Goal: Task Accomplishment & Management: Complete application form

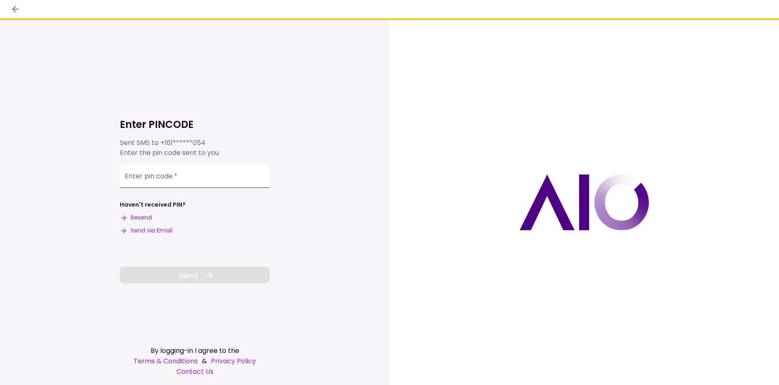
drag, startPoint x: 186, startPoint y: 188, endPoint x: 187, endPoint y: 176, distance: 12.5
click at [186, 188] on div "Enter pin code   *" at bounding box center [195, 177] width 150 height 27
click at [188, 172] on input "Enter pin code   *" at bounding box center [195, 175] width 150 height 23
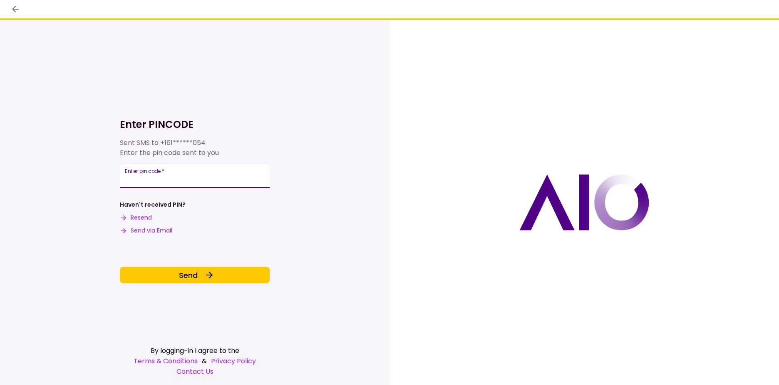
type input "******"
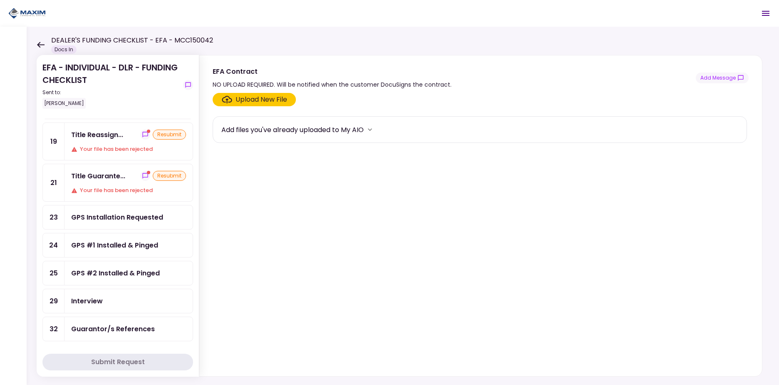
scroll to position [227, 0]
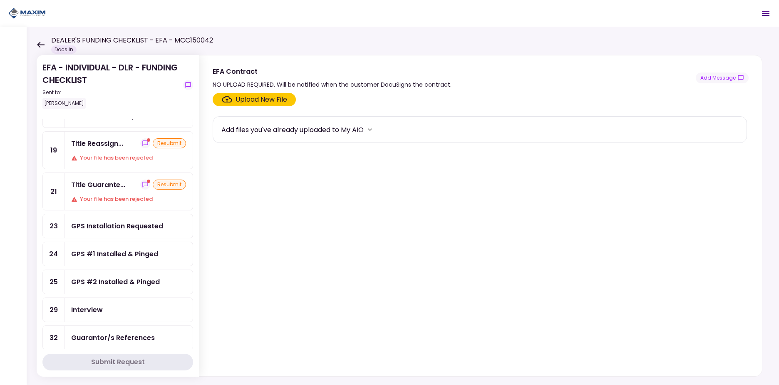
click at [121, 252] on div "GPS #1 Installed & Pinged" at bounding box center [114, 254] width 87 height 10
click at [116, 282] on div "GPS #2 Installed & Pinged" at bounding box center [115, 281] width 89 height 10
click at [120, 254] on div "GPS #1 Installed & Pinged" at bounding box center [114, 254] width 87 height 10
click at [122, 151] on div "Title Reassign... resubmit Your file has been rejected" at bounding box center [129, 150] width 128 height 37
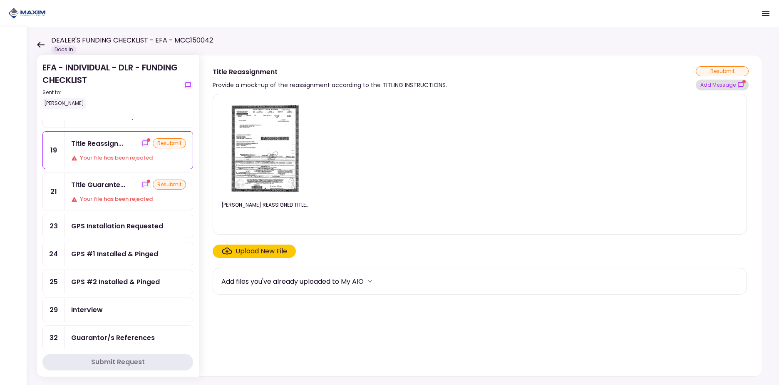
click at [728, 85] on button "Add Message" at bounding box center [722, 85] width 53 height 11
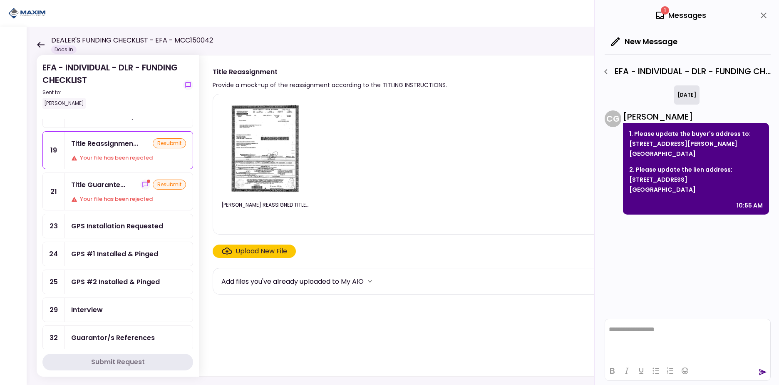
click at [128, 184] on div "Title Guarante... resubmit" at bounding box center [128, 184] width 115 height 10
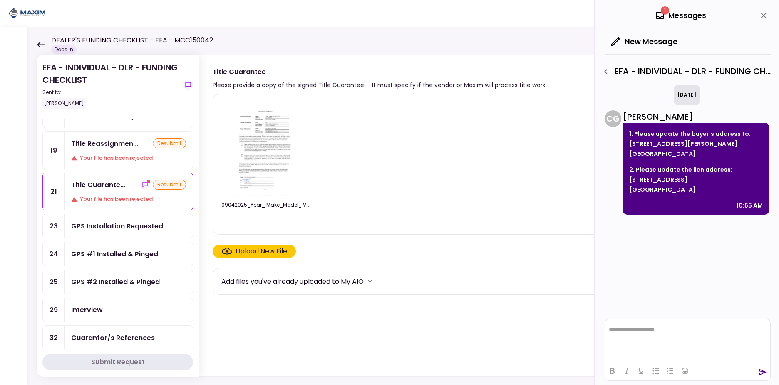
click at [100, 201] on div "Your file has been rejected" at bounding box center [128, 199] width 115 height 8
drag, startPoint x: 770, startPoint y: 16, endPoint x: 764, endPoint y: 15, distance: 6.0
click at [770, 16] on button "close" at bounding box center [764, 15] width 14 height 14
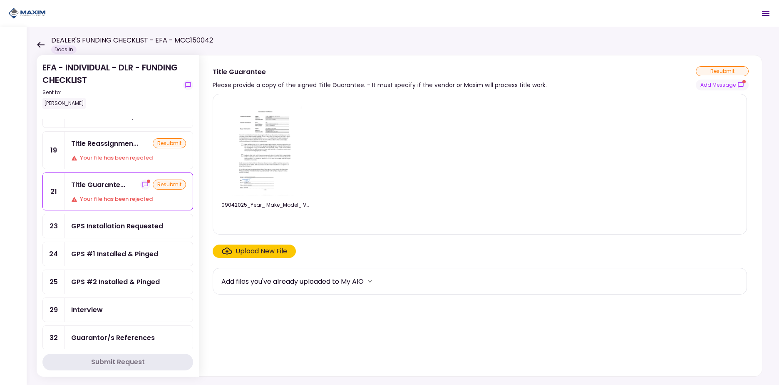
click at [763, 15] on div "1 Messages New Message Conversations EFA - INDIVIDUAL - DLR - FUNDING CHECKLIST…" at bounding box center [766, 13] width 20 height 20
click at [721, 85] on button "Add Message" at bounding box center [722, 85] width 53 height 11
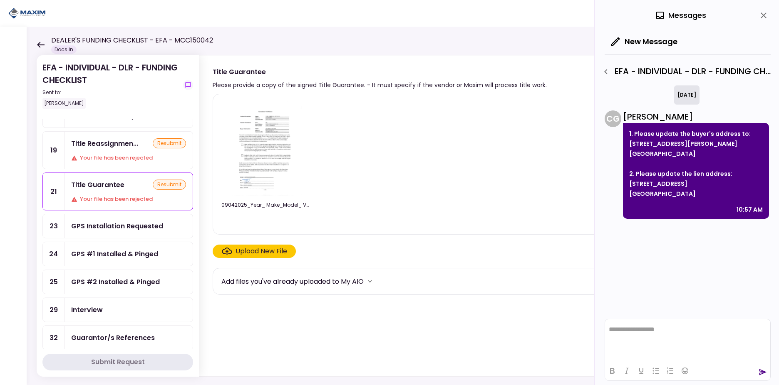
click at [273, 165] on img at bounding box center [266, 148] width 74 height 95
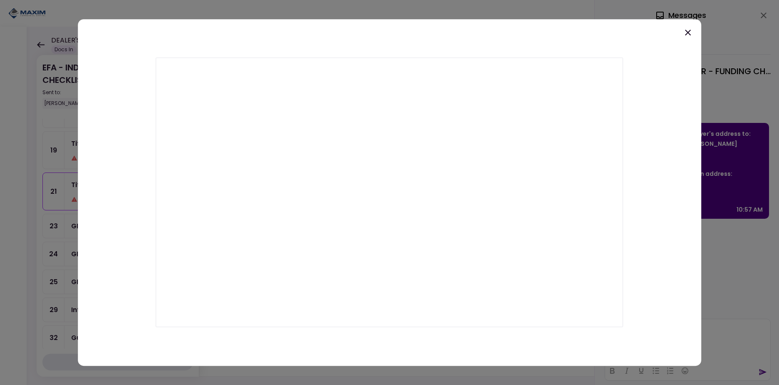
click at [689, 33] on icon at bounding box center [688, 33] width 6 height 6
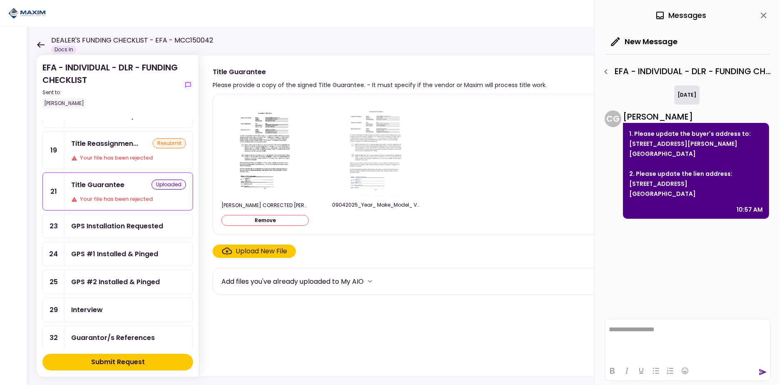
click at [99, 153] on div "Title Reassignmen... resubmit Your file has been rejected" at bounding box center [129, 150] width 128 height 37
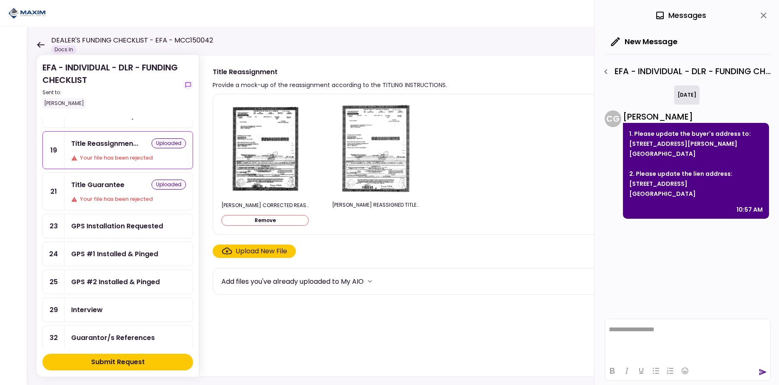
click at [651, 283] on div "[DATE] C G [PERSON_NAME] 1. Please update the buyer's address to: [STREET_ADDRE…" at bounding box center [688, 199] width 166 height 229
drag, startPoint x: 194, startPoint y: 199, endPoint x: 194, endPoint y: 208, distance: 9.6
click at [194, 208] on section "EFA - INDIVIDUAL - DLR - FUNDING CHECKLIST Sent to: [PERSON_NAME] Remaining ite…" at bounding box center [118, 215] width 162 height 321
drag, startPoint x: 194, startPoint y: 208, endPoint x: 135, endPoint y: 228, distance: 61.9
click at [135, 228] on div "GPS Installation Requested" at bounding box center [117, 226] width 92 height 10
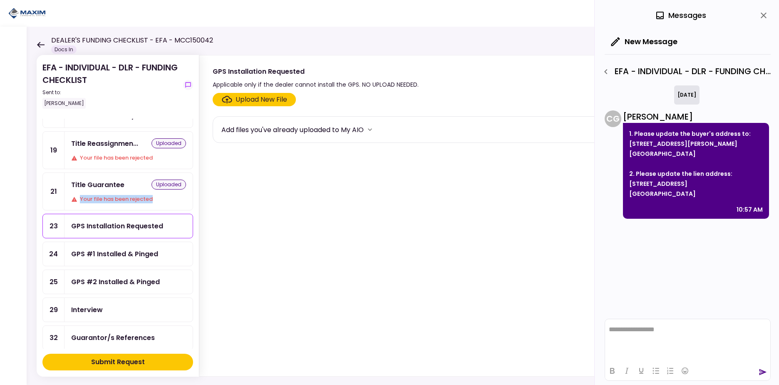
click at [127, 261] on div "GPS #1 Installed & Pinged" at bounding box center [129, 254] width 128 height 24
click at [337, 100] on div "Upload New File" at bounding box center [480, 99] width 534 height 13
click at [269, 100] on div "Upload New File" at bounding box center [262, 99] width 52 height 10
click at [0, 0] on input "Upload New File" at bounding box center [0, 0] width 0 height 0
click at [370, 130] on icon "more" at bounding box center [370, 129] width 8 height 8
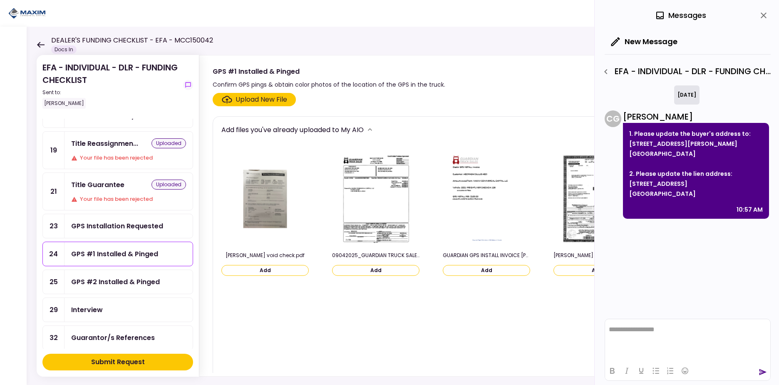
click at [373, 131] on icon "more" at bounding box center [370, 129] width 8 height 8
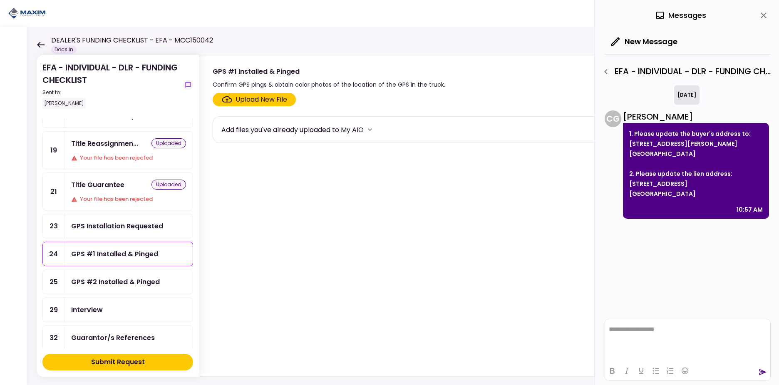
click at [260, 100] on div "Upload New File" at bounding box center [262, 99] width 52 height 10
click at [0, 0] on input "Upload New File" at bounding box center [0, 0] width 0 height 0
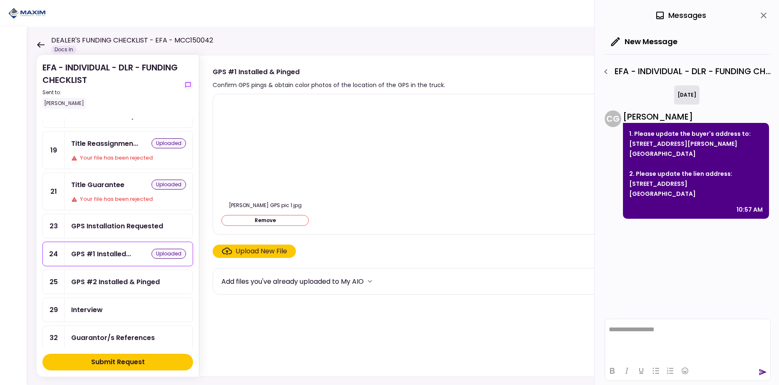
click at [127, 287] on div "GPS #2 Installed & Pinged" at bounding box center [129, 282] width 128 height 24
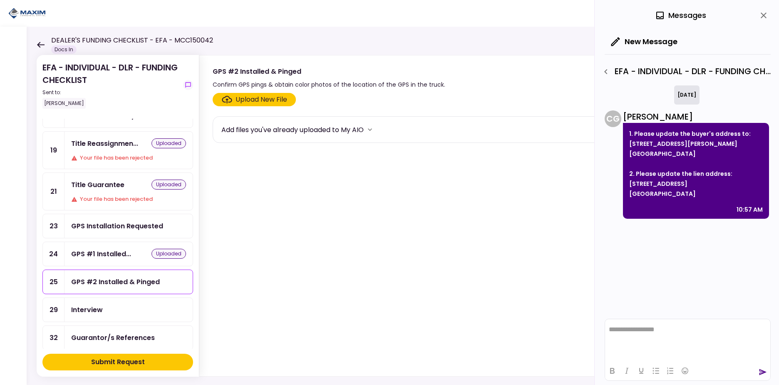
click at [256, 96] on div "Upload New File" at bounding box center [262, 99] width 52 height 10
click at [0, 0] on input "Upload New File" at bounding box center [0, 0] width 0 height 0
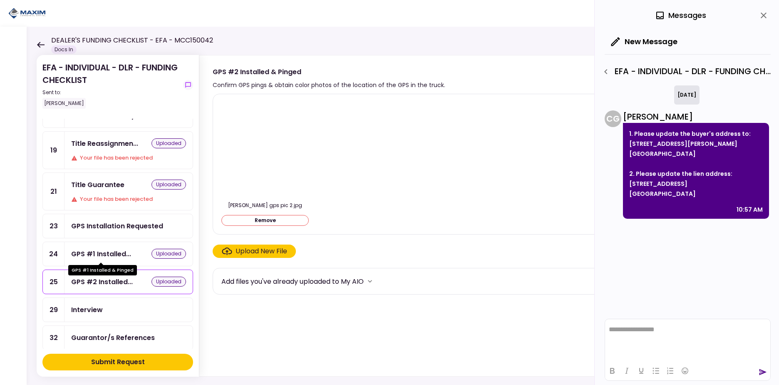
click at [113, 256] on div "GPS #1 Installed..." at bounding box center [101, 254] width 60 height 10
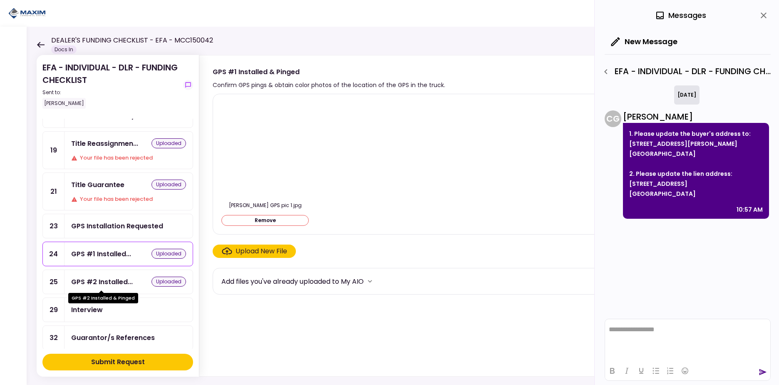
click at [116, 278] on div "GPS #2 Installed..." at bounding box center [102, 281] width 62 height 10
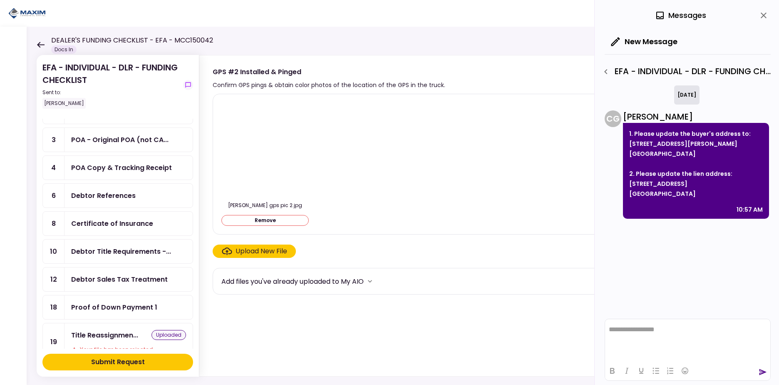
scroll to position [19, 0]
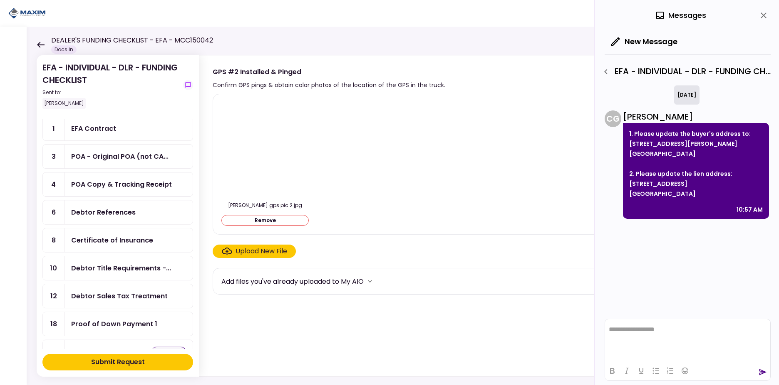
click at [117, 291] on div "Debtor Sales Tax Treatment" at bounding box center [119, 296] width 97 height 10
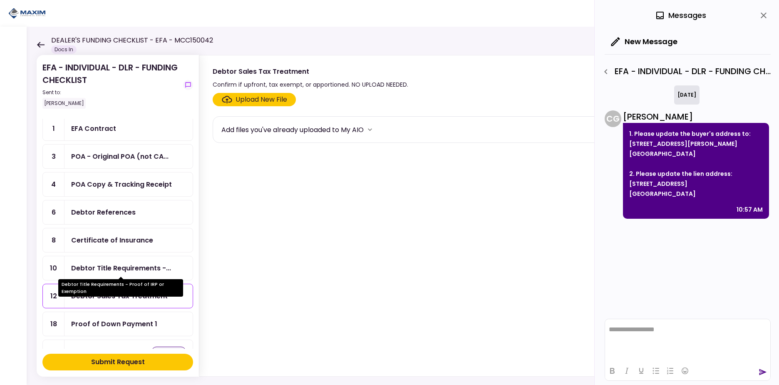
click at [116, 270] on div "Debtor Title Requirements -..." at bounding box center [121, 268] width 100 height 10
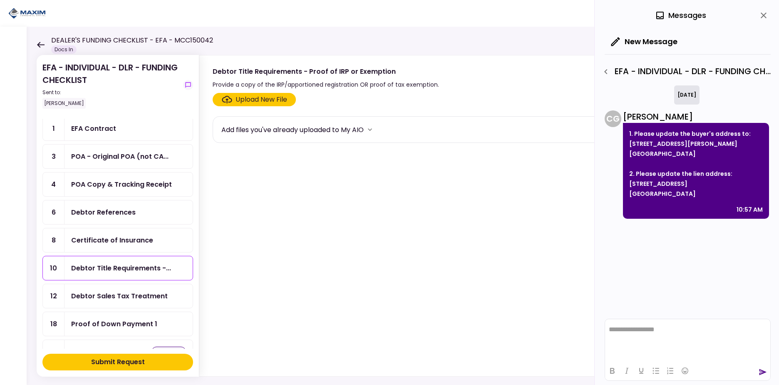
click at [115, 298] on div "Debtor Sales Tax Treatment" at bounding box center [119, 296] width 97 height 10
click at [117, 271] on div "Debtor Title Requirements -..." at bounding box center [121, 268] width 100 height 10
click at [118, 239] on div "Certificate of Insurance" at bounding box center [112, 240] width 82 height 10
click at [117, 200] on link "6 Debtor References" at bounding box center [117, 212] width 151 height 25
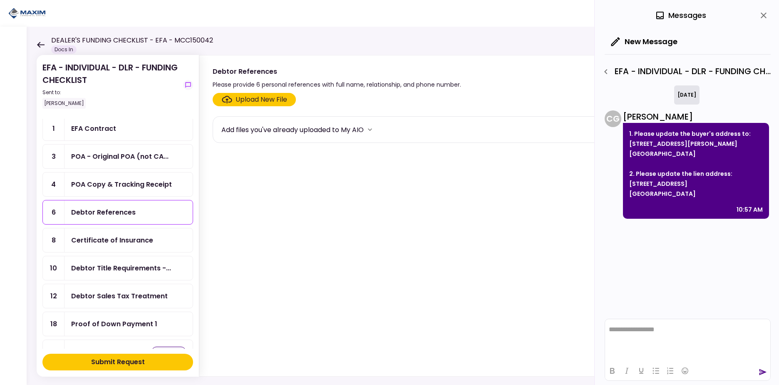
click at [117, 181] on div "POA Copy & Tracking Receipt" at bounding box center [121, 184] width 101 height 10
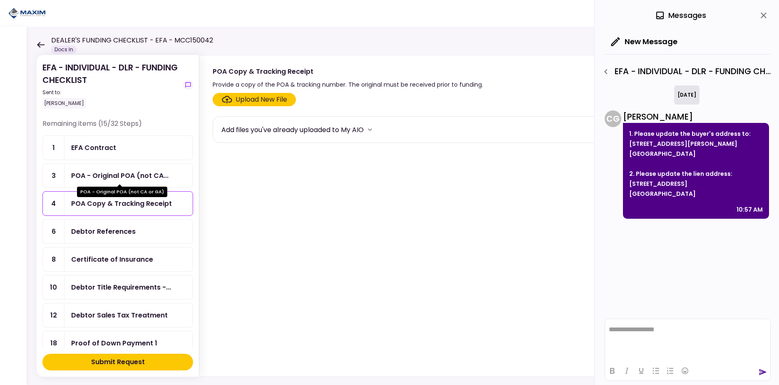
click at [124, 179] on div "POA - Original POA (not CA..." at bounding box center [119, 175] width 97 height 10
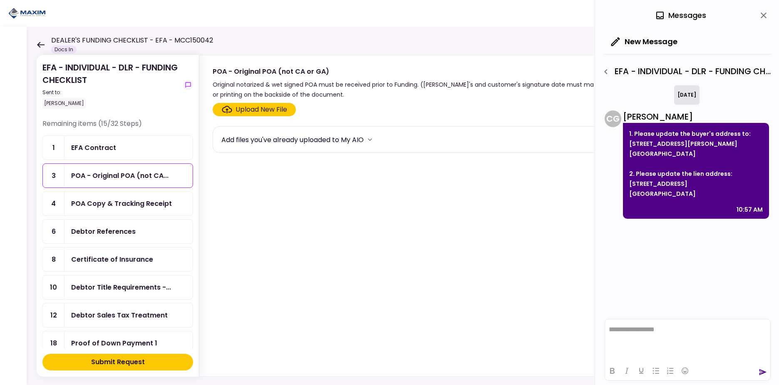
click at [120, 146] on div "EFA Contract" at bounding box center [128, 147] width 115 height 10
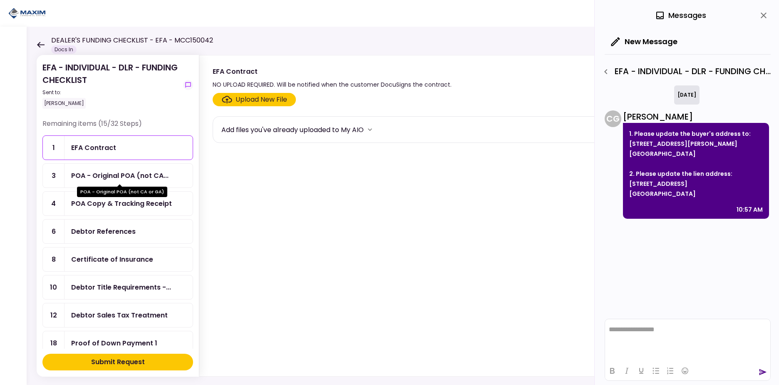
drag, startPoint x: 122, startPoint y: 170, endPoint x: 122, endPoint y: 144, distance: 25.8
click at [122, 171] on div "POA - Original POA (not CA..." at bounding box center [119, 175] width 97 height 10
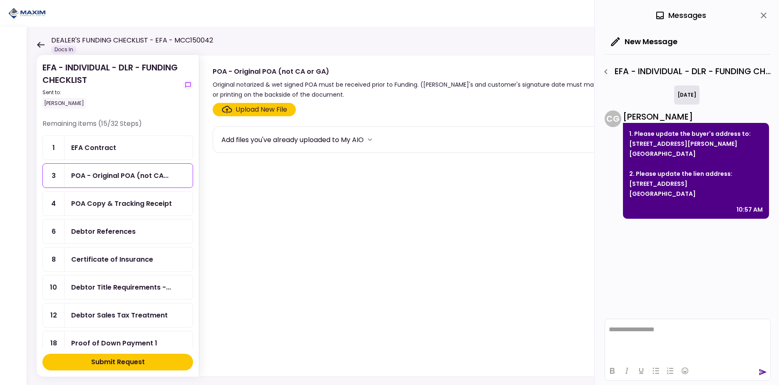
click at [122, 142] on div "EFA Contract" at bounding box center [129, 148] width 128 height 24
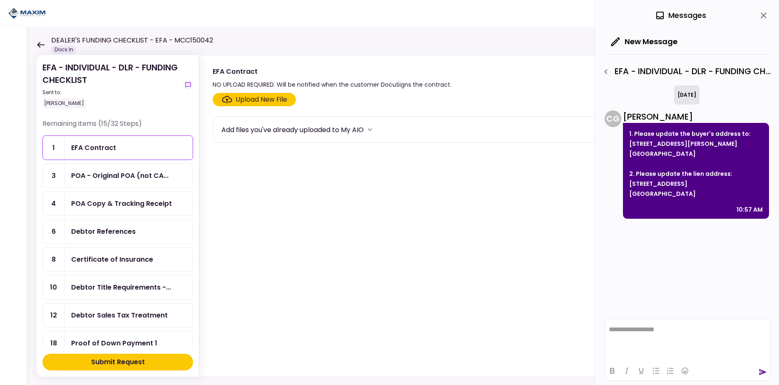
click at [125, 174] on div "POA - Original POA (not CA..." at bounding box center [119, 175] width 97 height 10
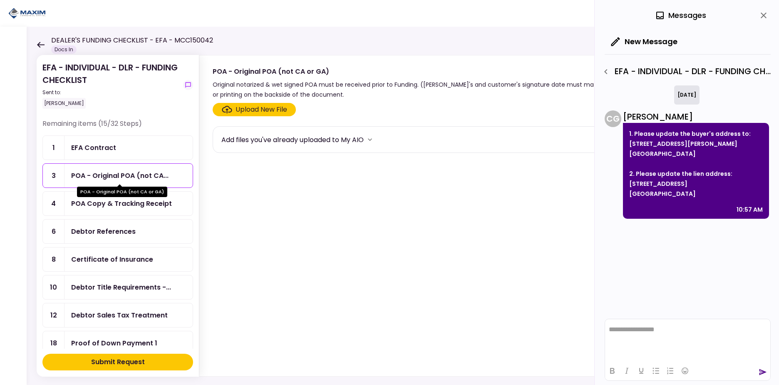
click at [123, 144] on div "EFA Contract" at bounding box center [128, 147] width 115 height 10
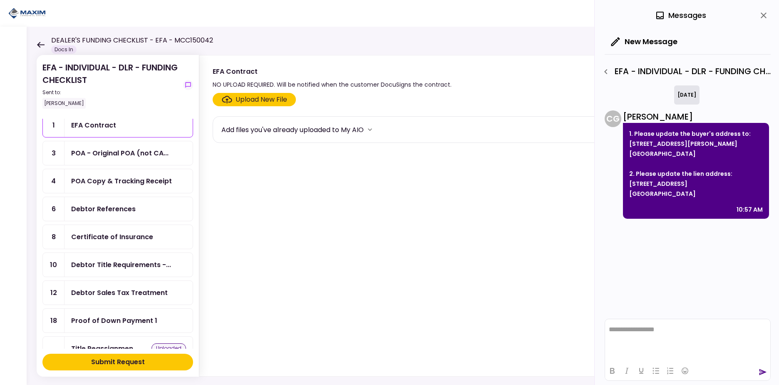
scroll to position [42, 0]
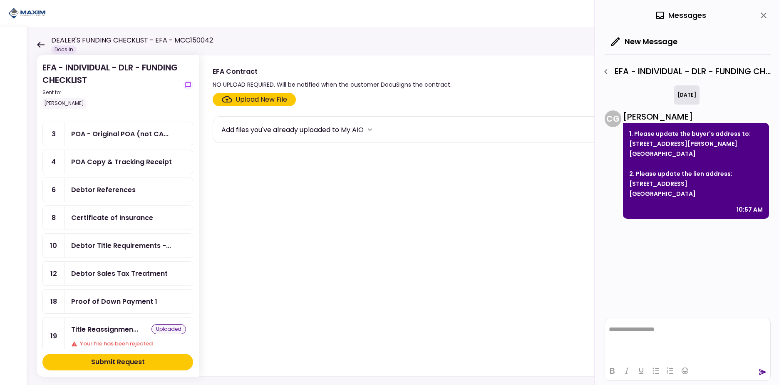
click at [129, 360] on div "Submit Request" at bounding box center [118, 362] width 54 height 10
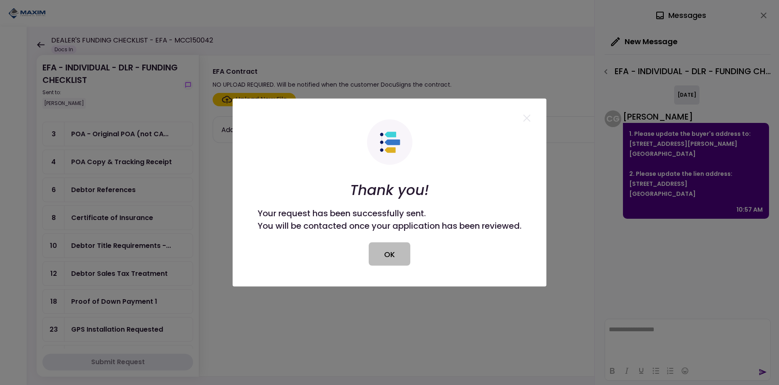
click at [398, 254] on button "OK" at bounding box center [390, 253] width 42 height 23
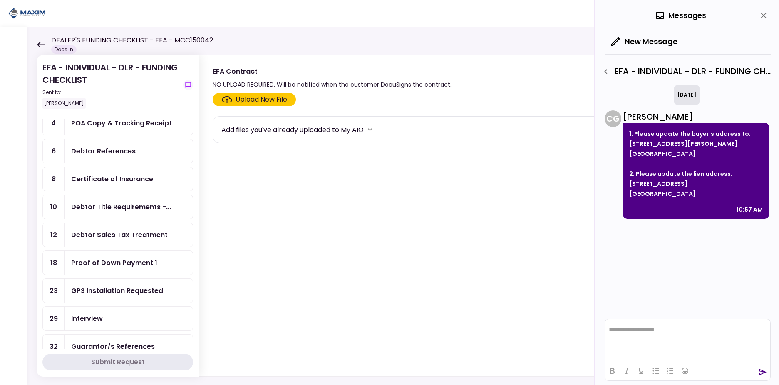
scroll to position [84, 0]
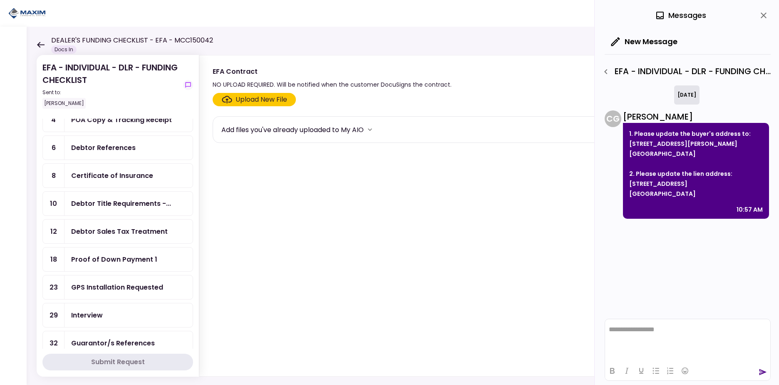
click at [101, 208] on div "Debtor Title Requirements -..." at bounding box center [121, 203] width 100 height 10
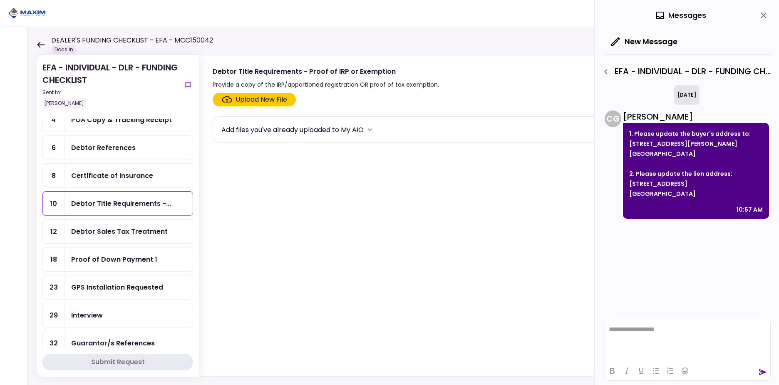
click at [118, 229] on div "Debtor Sales Tax Treatment" at bounding box center [119, 231] width 97 height 10
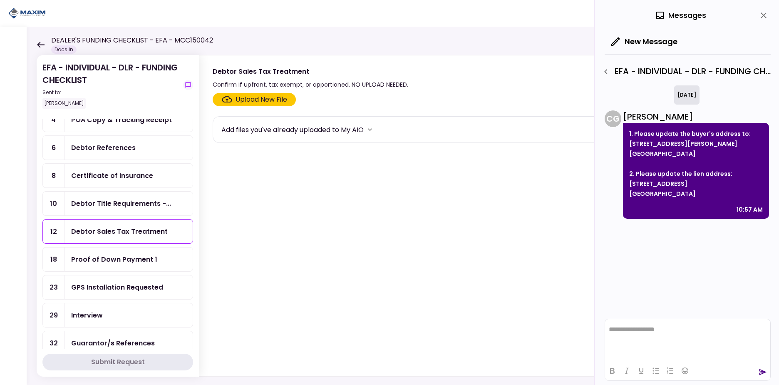
click at [119, 202] on div "Debtor Title Requirements -..." at bounding box center [121, 203] width 100 height 10
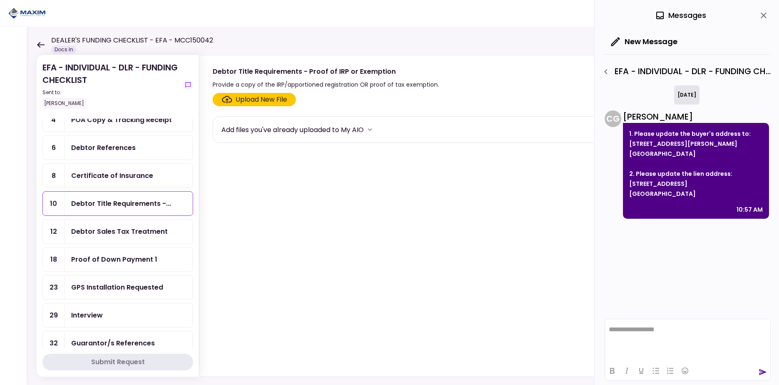
click at [124, 235] on div "Debtor Sales Tax Treatment" at bounding box center [119, 231] width 97 height 10
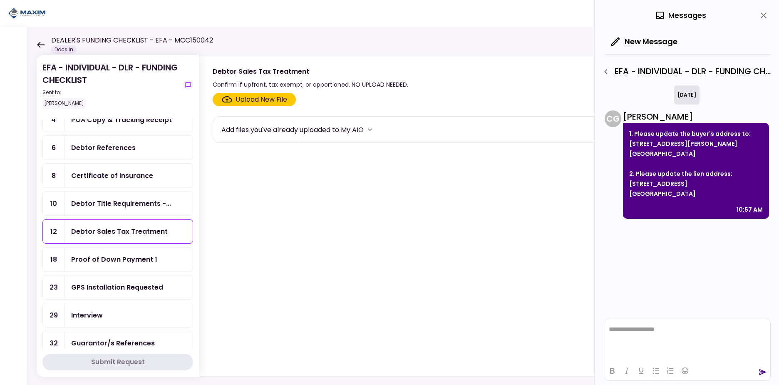
click at [120, 212] on div "Debtor Title Requirements -..." at bounding box center [129, 203] width 128 height 24
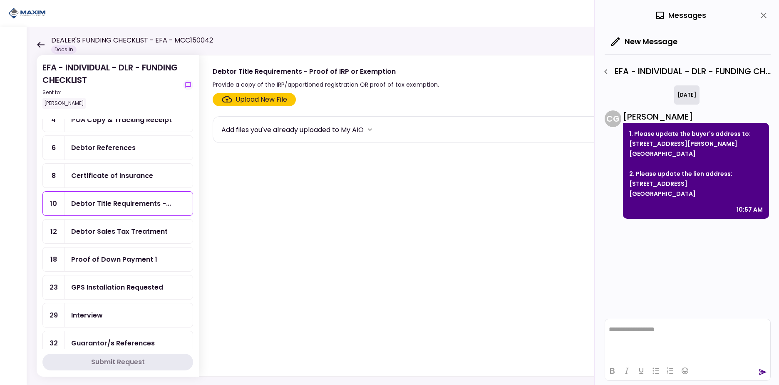
click at [114, 232] on div "Debtor Sales Tax Treatment" at bounding box center [119, 231] width 97 height 10
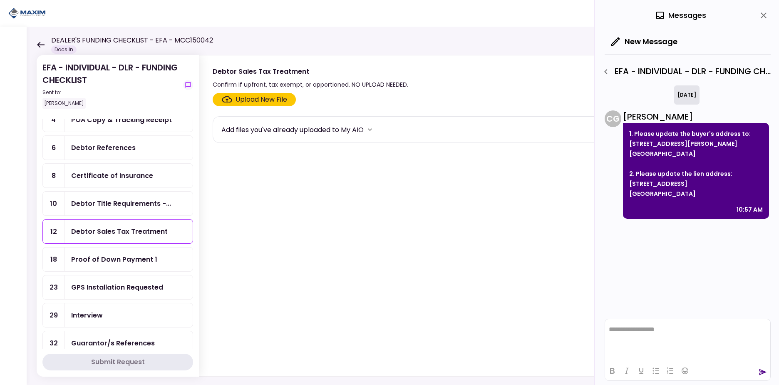
click at [109, 205] on div "Debtor Title Requirements -..." at bounding box center [121, 203] width 100 height 10
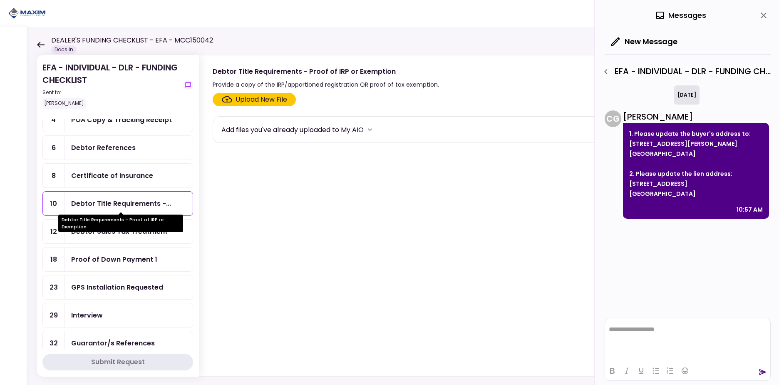
click at [110, 230] on div "Debtor Title Requirements - Proof of IRP or Exemption" at bounding box center [120, 222] width 125 height 17
click at [114, 238] on div "Debtor Sales Tax Treatment" at bounding box center [129, 231] width 128 height 24
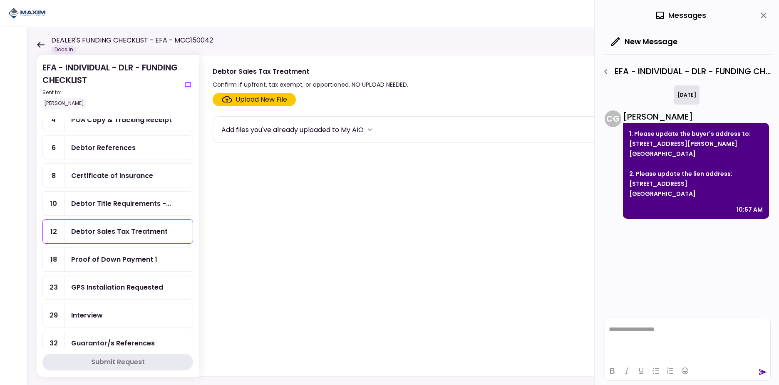
click at [114, 202] on div "Debtor Title Requirements -..." at bounding box center [121, 203] width 100 height 10
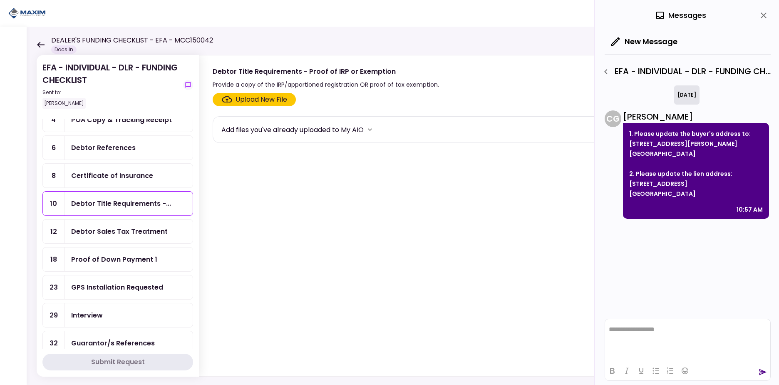
click at [113, 235] on div "Debtor Sales Tax Treatment" at bounding box center [119, 231] width 97 height 10
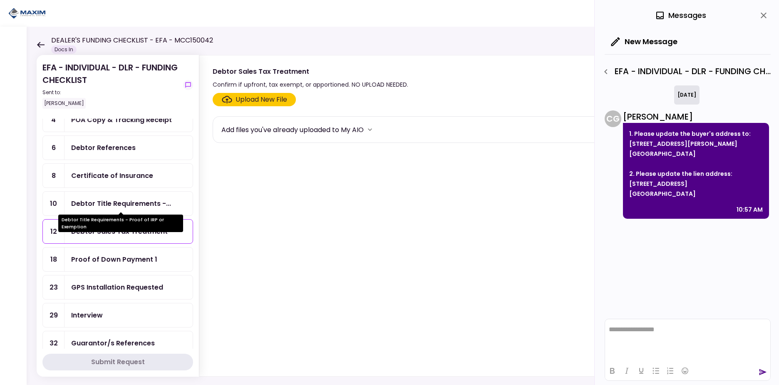
click at [113, 201] on div "Debtor Title Requirements -..." at bounding box center [121, 203] width 100 height 10
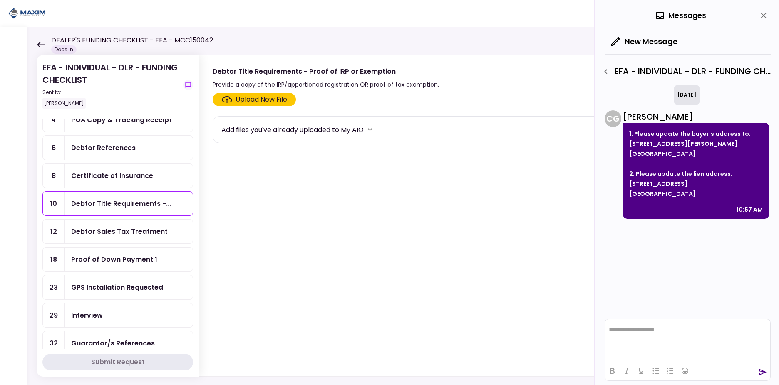
click at [112, 236] on div "Debtor Sales Tax Treatment" at bounding box center [119, 231] width 97 height 10
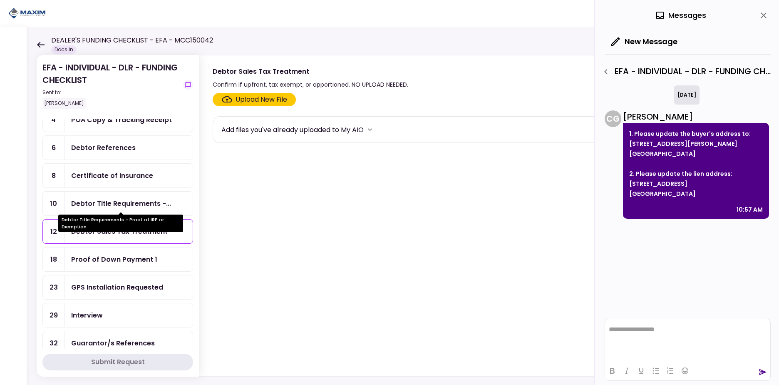
click at [113, 207] on div "Debtor Title Requirements -..." at bounding box center [121, 203] width 100 height 10
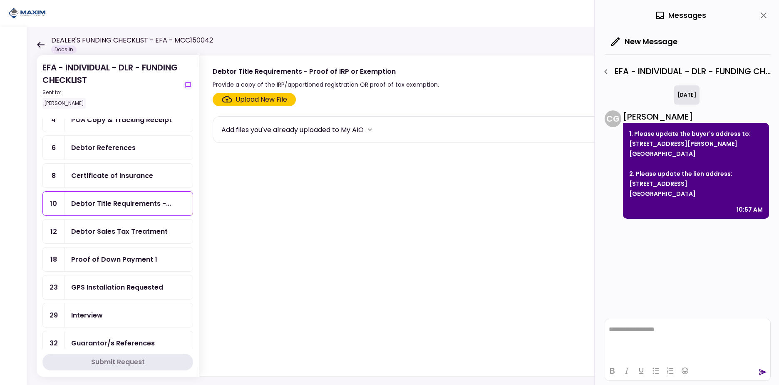
click at [113, 237] on div "Debtor Sales Tax Treatment" at bounding box center [129, 231] width 128 height 24
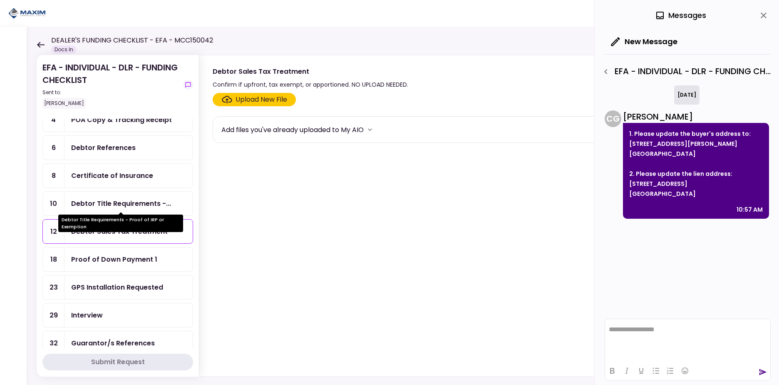
click at [112, 202] on div "Debtor Title Requirements -..." at bounding box center [121, 203] width 100 height 10
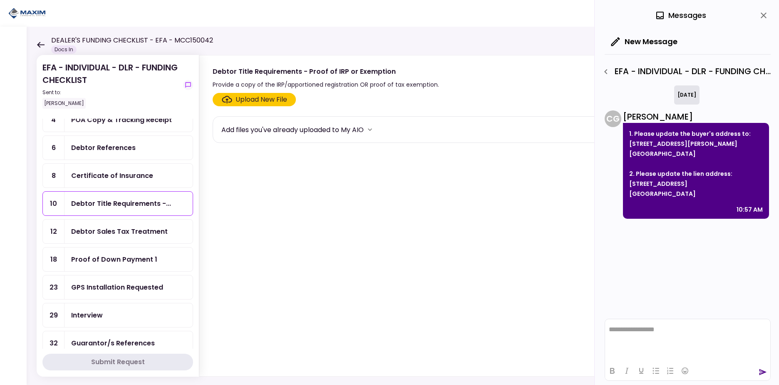
click at [117, 238] on div "Debtor Sales Tax Treatment" at bounding box center [129, 231] width 128 height 24
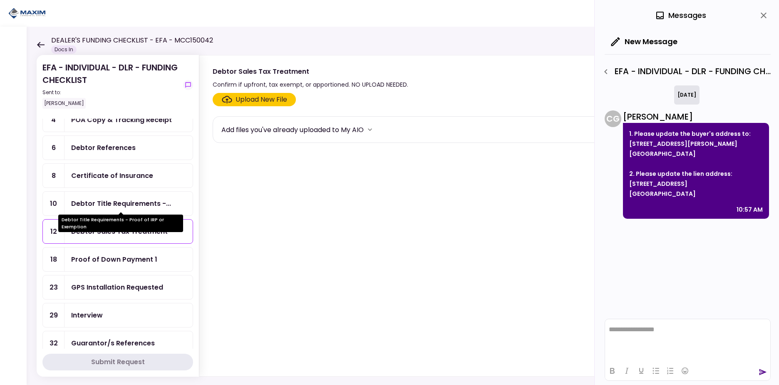
click at [116, 200] on div "Debtor Title Requirements -..." at bounding box center [121, 203] width 100 height 10
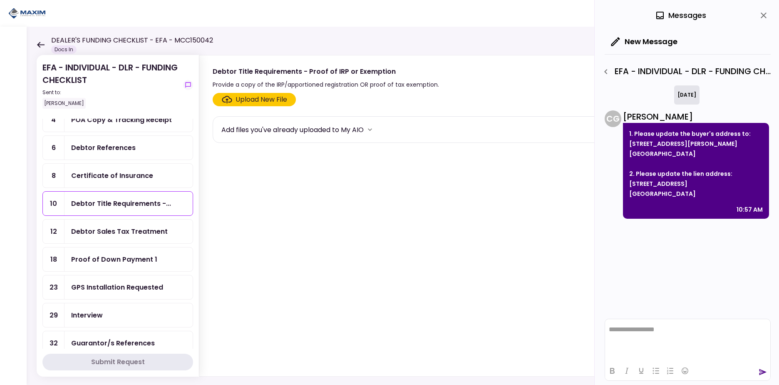
click at [115, 239] on div "Debtor Sales Tax Treatment" at bounding box center [129, 231] width 128 height 24
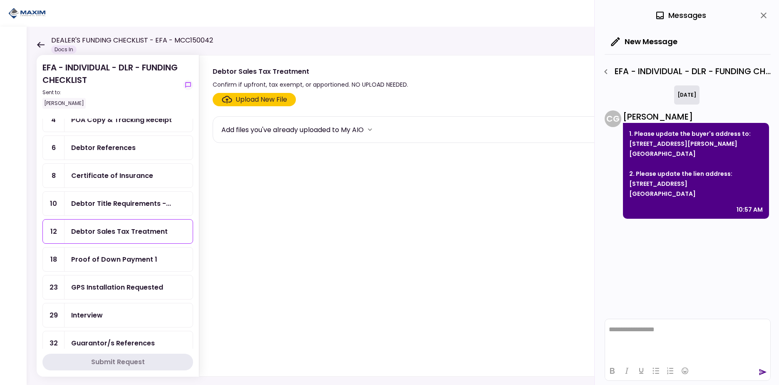
click at [116, 203] on div "Debtor Title Requirements -..." at bounding box center [121, 203] width 100 height 10
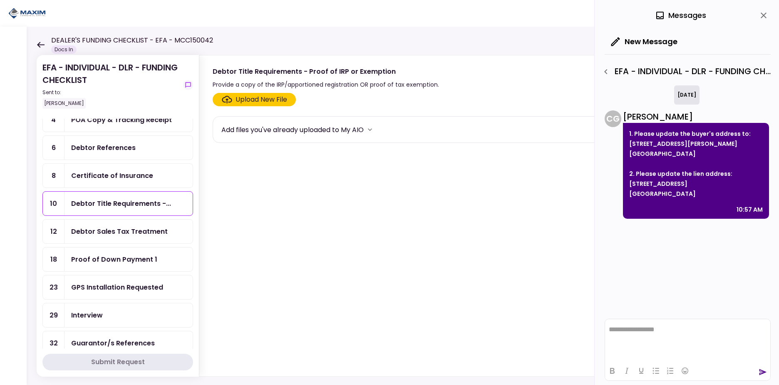
click at [119, 239] on div "Debtor Sales Tax Treatment" at bounding box center [129, 231] width 128 height 24
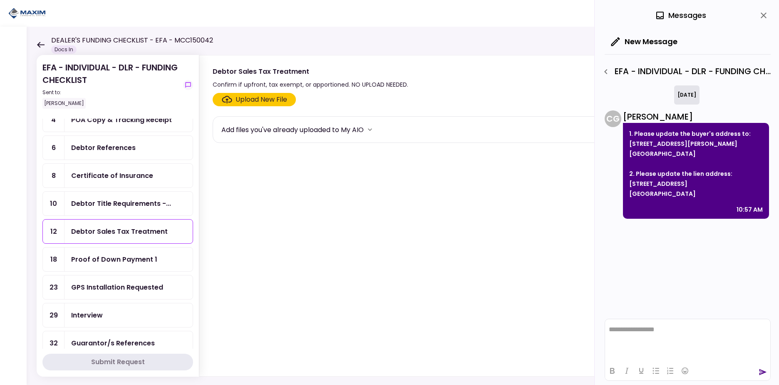
click at [120, 206] on div "Debtor Title Requirements -..." at bounding box center [121, 203] width 100 height 10
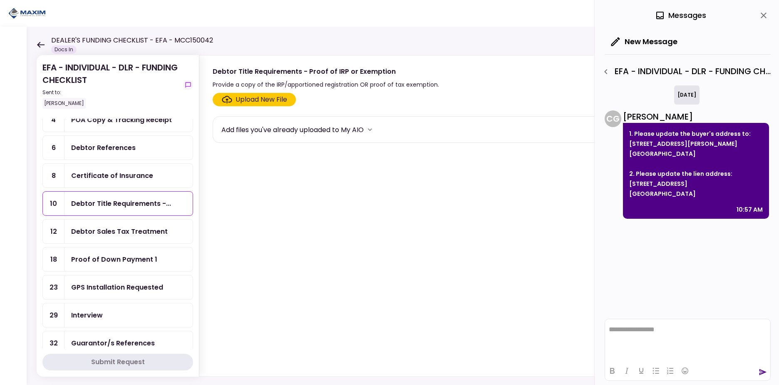
click at [124, 236] on div "Debtor Sales Tax Treatment" at bounding box center [129, 231] width 128 height 24
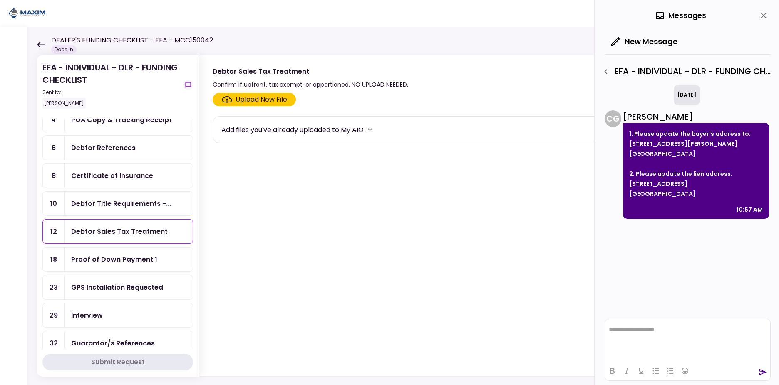
click at [122, 202] on div "Debtor Title Requirements -..." at bounding box center [121, 203] width 100 height 10
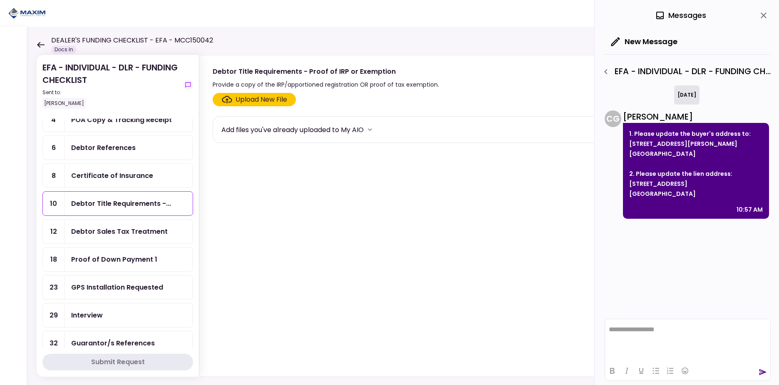
click at [121, 239] on div "Debtor Sales Tax Treatment" at bounding box center [129, 231] width 128 height 24
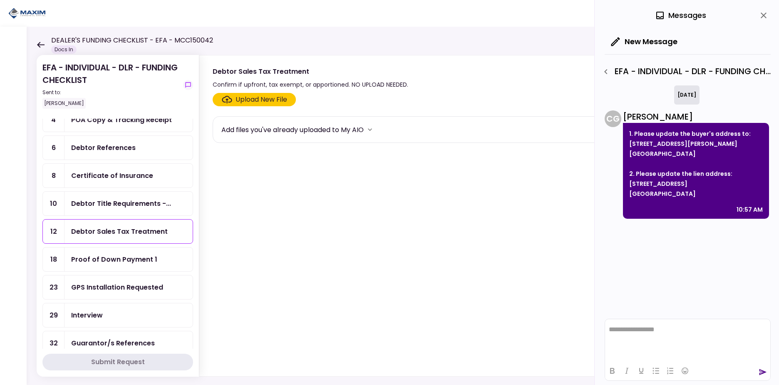
click at [119, 202] on div "Debtor Title Requirements -..." at bounding box center [121, 203] width 100 height 10
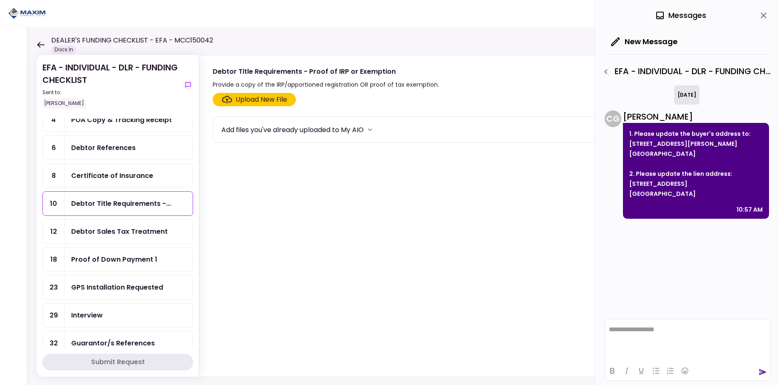
click at [118, 238] on div "Debtor Sales Tax Treatment" at bounding box center [129, 231] width 128 height 24
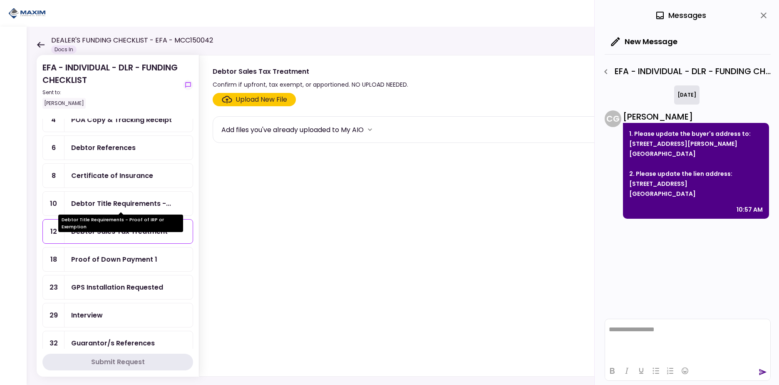
click at [119, 206] on div "Debtor Title Requirements -..." at bounding box center [121, 203] width 100 height 10
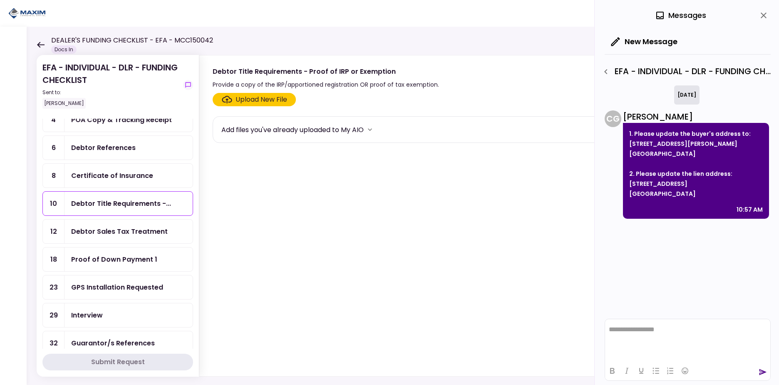
click at [119, 234] on div "Debtor Sales Tax Treatment" at bounding box center [119, 231] width 97 height 10
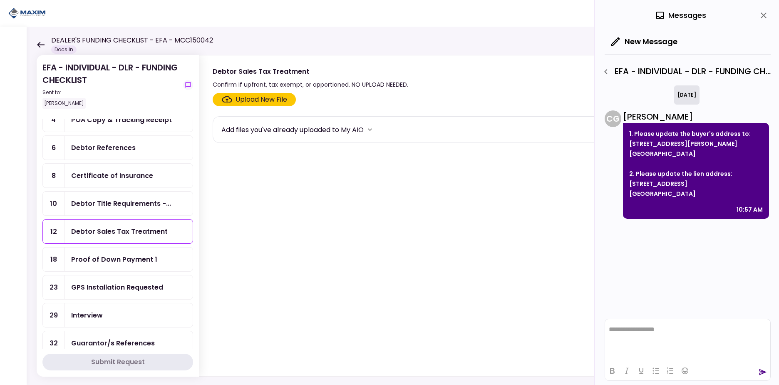
click at [120, 202] on div "Debtor Title Requirements -..." at bounding box center [121, 203] width 100 height 10
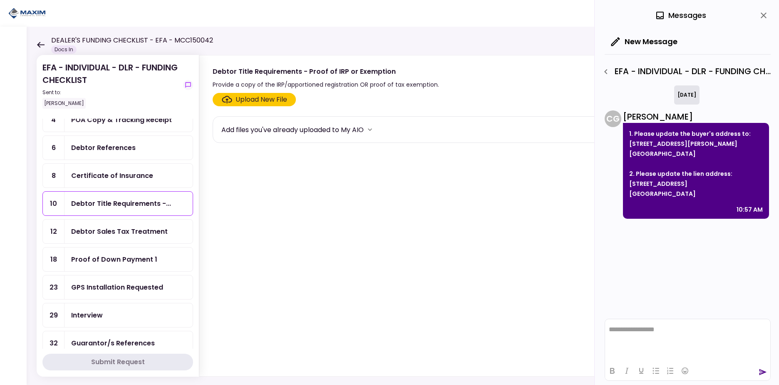
click at [122, 238] on div "Debtor Sales Tax Treatment" at bounding box center [129, 231] width 128 height 24
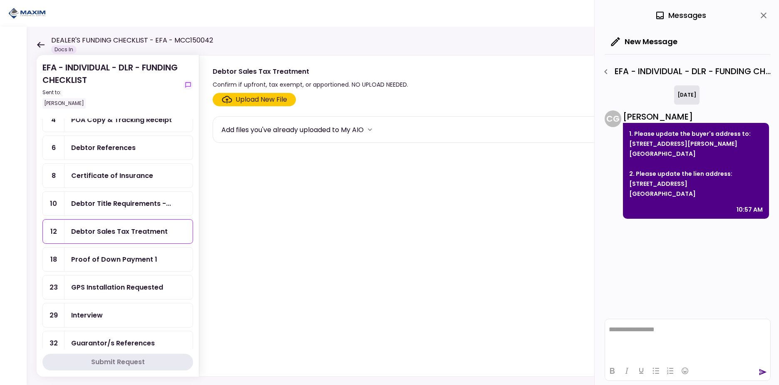
click at [115, 201] on div "Debtor Title Requirements -..." at bounding box center [121, 203] width 100 height 10
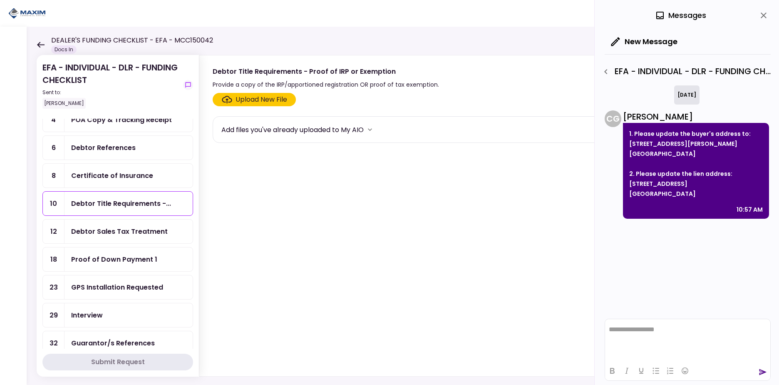
click at [116, 237] on div "Debtor Sales Tax Treatment" at bounding box center [129, 231] width 128 height 24
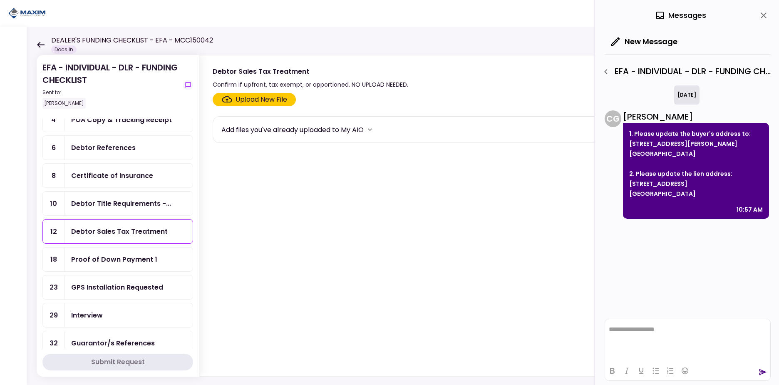
click at [118, 205] on div "Debtor Title Requirements -..." at bounding box center [121, 203] width 100 height 10
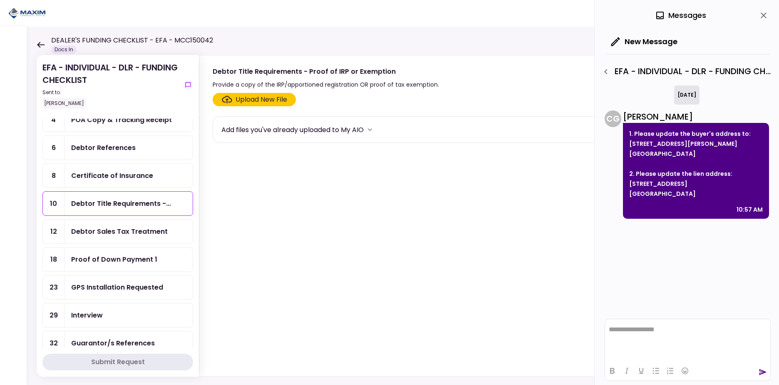
click at [118, 236] on div "Debtor Sales Tax Treatment" at bounding box center [129, 231] width 128 height 24
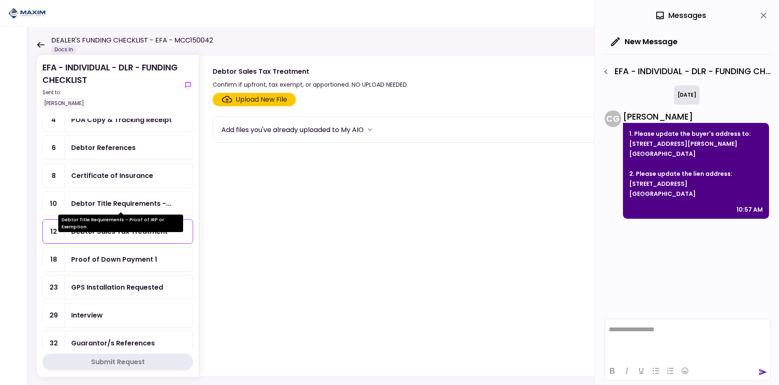
click at [116, 206] on div "Debtor Title Requirements -..." at bounding box center [121, 203] width 100 height 10
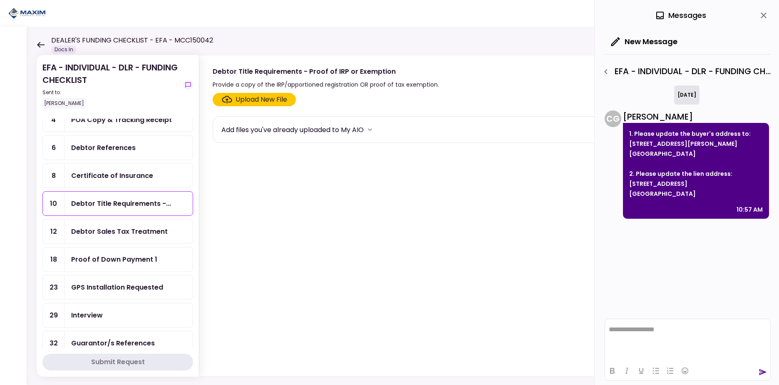
click at [119, 239] on div "Debtor Sales Tax Treatment" at bounding box center [129, 231] width 128 height 24
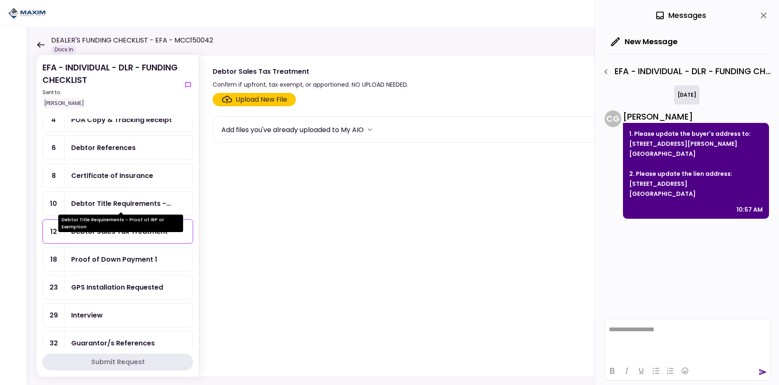
click at [114, 202] on div "Debtor Title Requirements -..." at bounding box center [121, 203] width 100 height 10
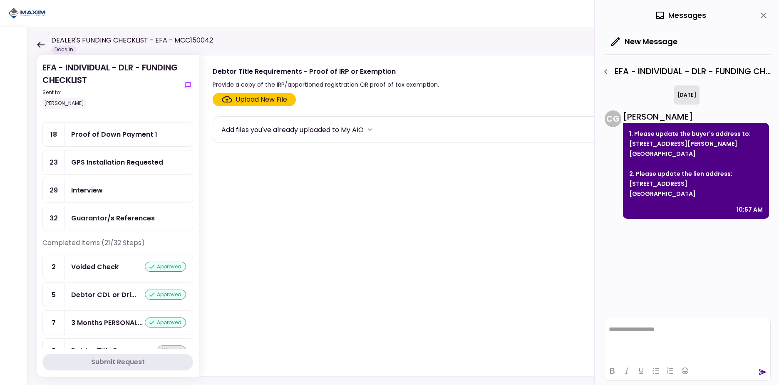
scroll to position [210, 0]
click at [144, 162] on div "GPS Installation Requested" at bounding box center [117, 160] width 92 height 10
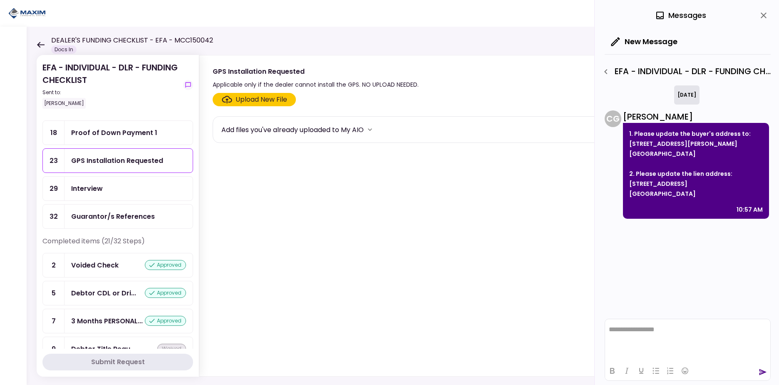
click at [374, 129] on icon "more" at bounding box center [370, 129] width 8 height 8
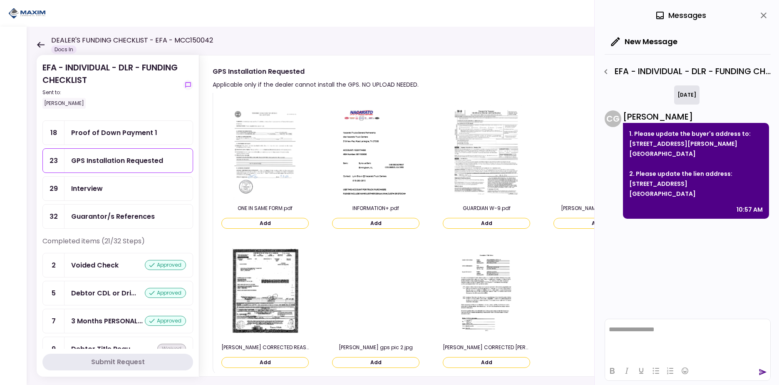
scroll to position [466, 0]
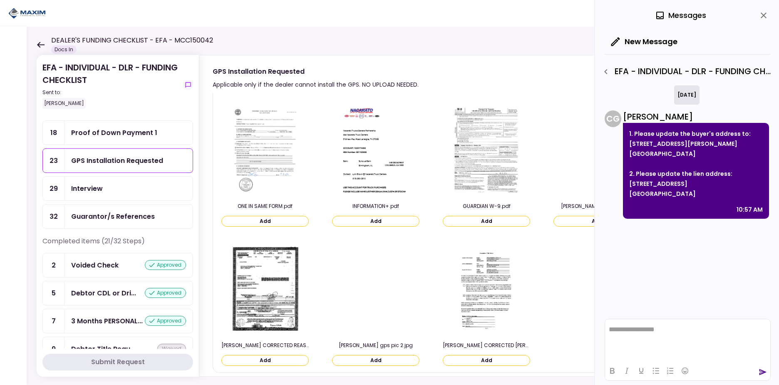
click at [597, 149] on img at bounding box center [597, 149] width 0 height 0
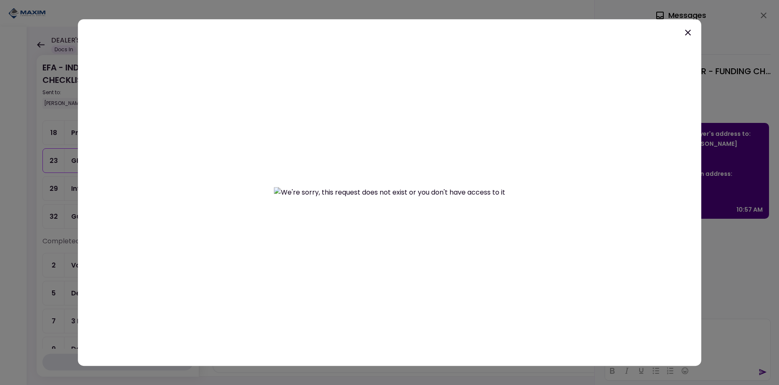
click at [688, 33] on icon at bounding box center [688, 33] width 6 height 6
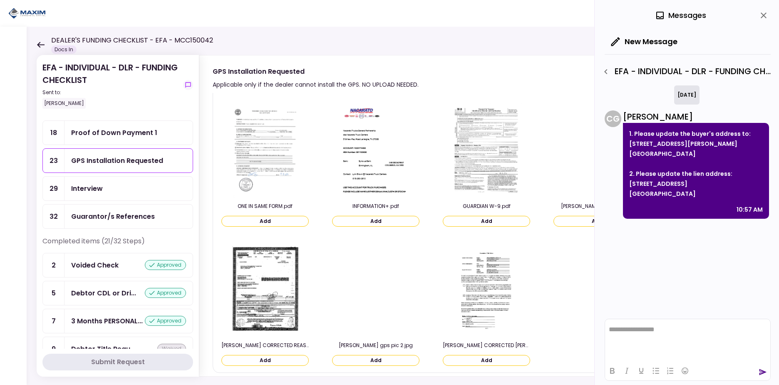
click at [385, 360] on button "Add" at bounding box center [375, 360] width 87 height 11
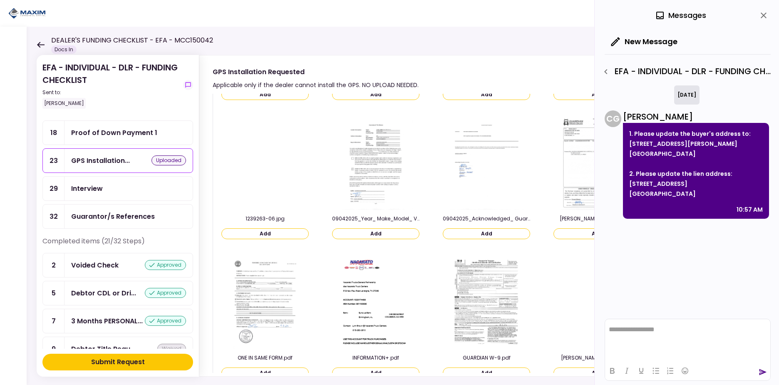
scroll to position [617, 0]
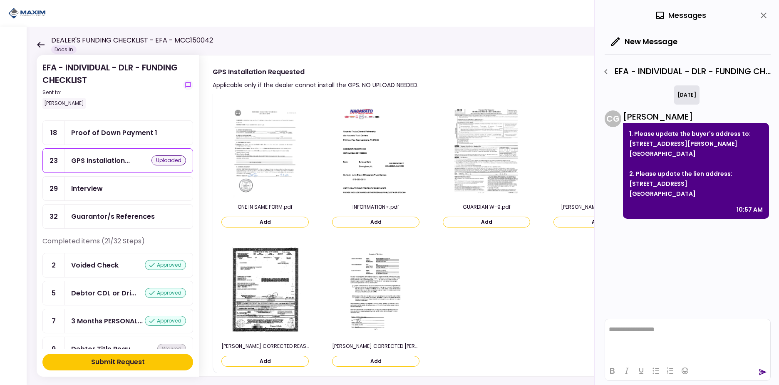
click at [587, 224] on button "Add" at bounding box center [597, 221] width 87 height 11
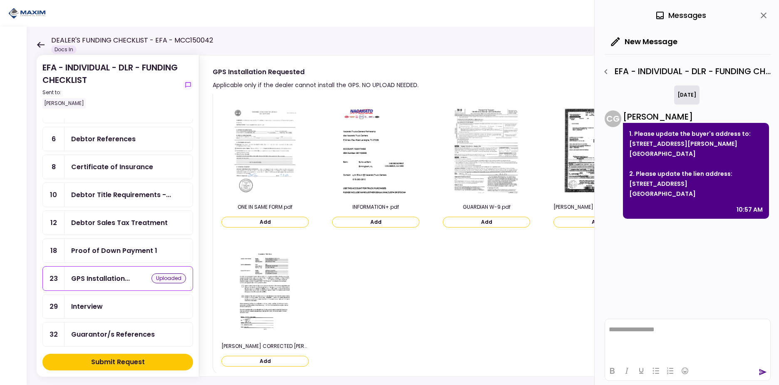
scroll to position [87, 0]
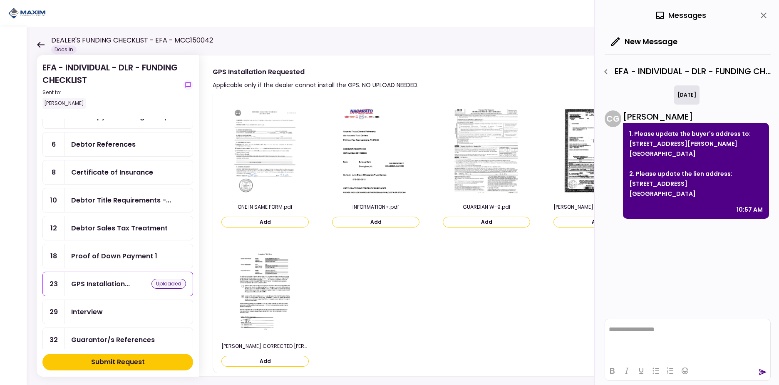
click at [134, 224] on div "Debtor Sales Tax Treatment" at bounding box center [119, 228] width 97 height 10
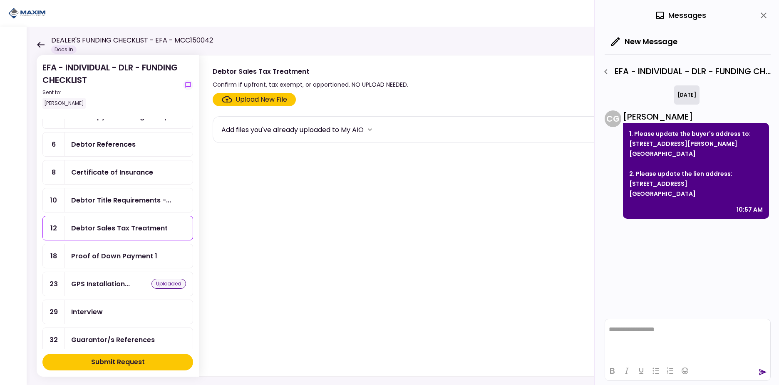
click at [131, 365] on div "Submit Request" at bounding box center [118, 362] width 54 height 10
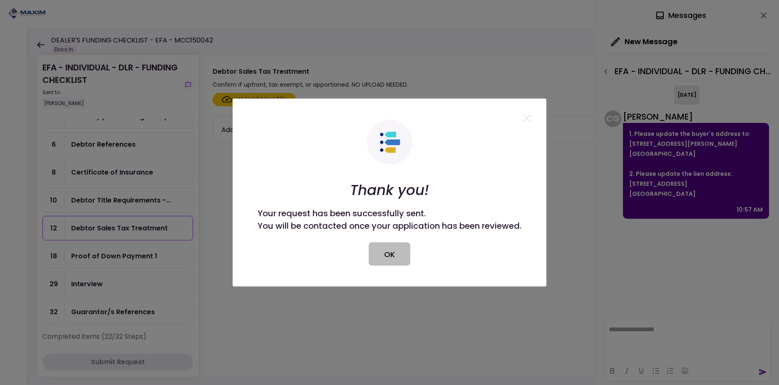
click at [402, 255] on button "OK" at bounding box center [390, 253] width 42 height 23
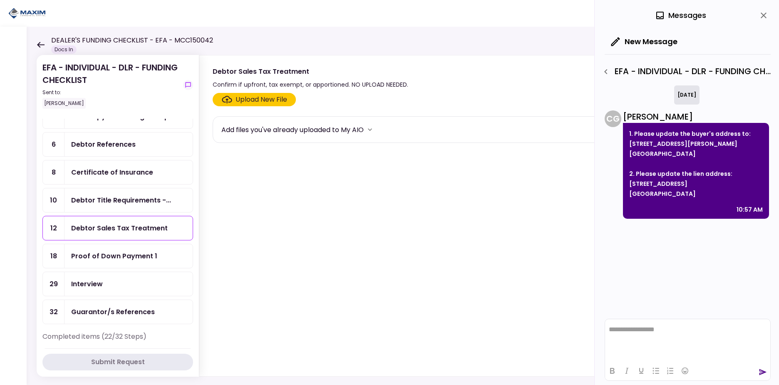
scroll to position [62, 0]
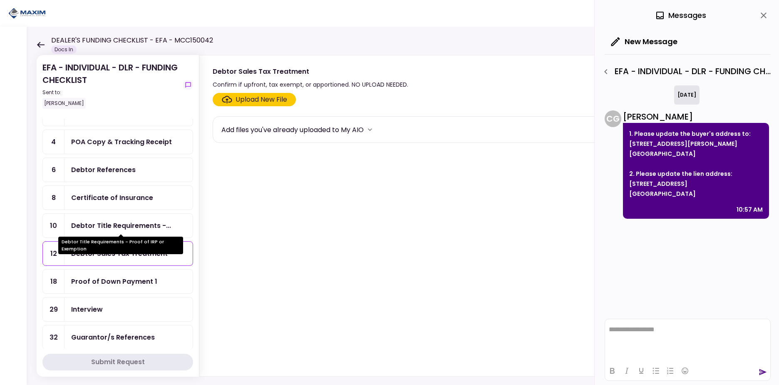
click at [124, 226] on div "Debtor Title Requirements -..." at bounding box center [121, 225] width 100 height 10
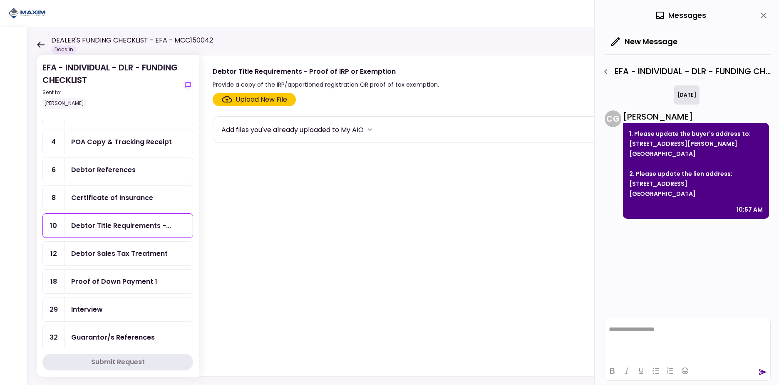
click at [119, 251] on div "Debtor Sales Tax Treatment" at bounding box center [119, 253] width 97 height 10
click at [123, 220] on div "Debtor Title Requirements -..." at bounding box center [129, 226] width 128 height 24
click at [122, 256] on div "Debtor Sales Tax Treatment" at bounding box center [119, 253] width 97 height 10
click at [122, 222] on div "Debtor Title Requirements -..." at bounding box center [121, 225] width 100 height 10
click at [125, 262] on div "Debtor Sales Tax Treatment" at bounding box center [129, 253] width 128 height 24
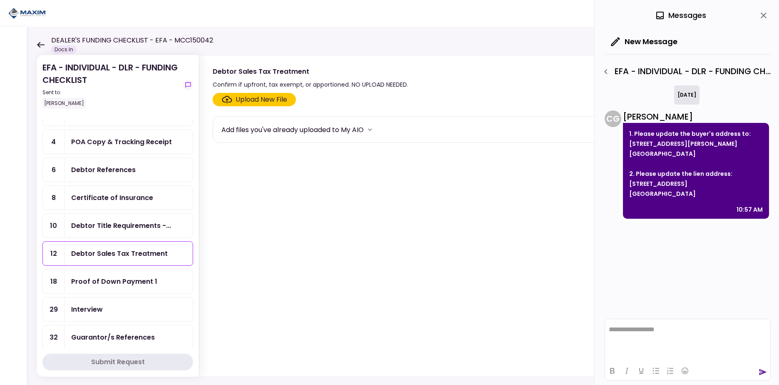
click at [123, 219] on div "Debtor Title Requirements -..." at bounding box center [129, 226] width 128 height 24
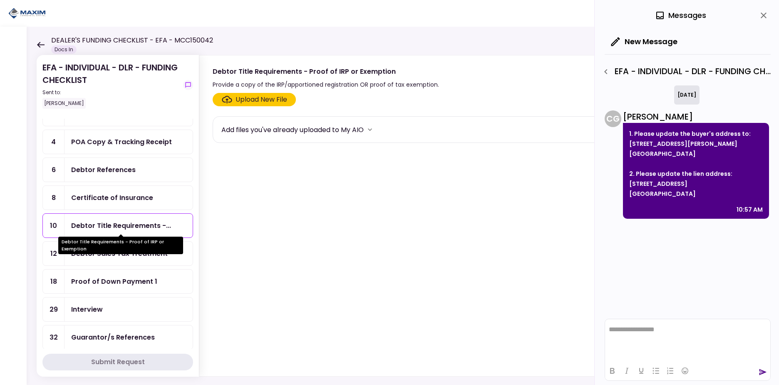
click at [121, 251] on div "Debtor Title Requirements - Proof of IRP or Exemption" at bounding box center [120, 244] width 125 height 17
click at [123, 259] on div "Debtor Sales Tax Treatment" at bounding box center [129, 253] width 128 height 24
click at [125, 221] on div "Debtor Title Requirements -..." at bounding box center [121, 225] width 100 height 10
click at [126, 256] on div "Debtor Sales Tax Treatment" at bounding box center [119, 253] width 97 height 10
click at [126, 226] on div "Debtor Title Requirements -..." at bounding box center [121, 225] width 100 height 10
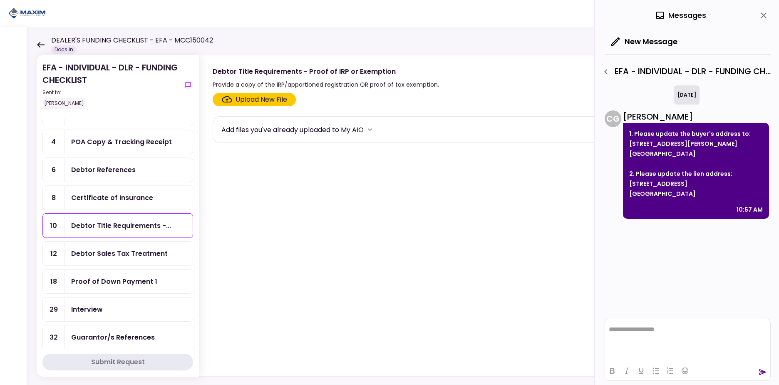
drag, startPoint x: 122, startPoint y: 259, endPoint x: 128, endPoint y: 234, distance: 25.6
click at [122, 259] on div "Debtor Sales Tax Treatment" at bounding box center [129, 253] width 128 height 24
click at [128, 218] on div "Debtor Title Requirements -..." at bounding box center [129, 226] width 128 height 24
click at [125, 254] on div "Debtor Sales Tax Treatment" at bounding box center [119, 253] width 97 height 10
click at [124, 229] on div "Debtor Title Requirements -..." at bounding box center [121, 225] width 100 height 10
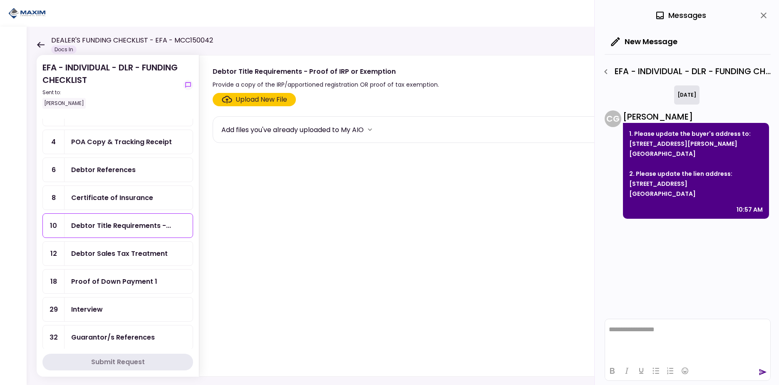
drag, startPoint x: 126, startPoint y: 256, endPoint x: 126, endPoint y: 246, distance: 10.0
click at [126, 256] on div "Debtor Sales Tax Treatment" at bounding box center [119, 253] width 97 height 10
click at [130, 217] on div "Debtor Title Requirements -..." at bounding box center [129, 226] width 128 height 24
click at [128, 256] on div "Debtor Sales Tax Treatment" at bounding box center [119, 253] width 97 height 10
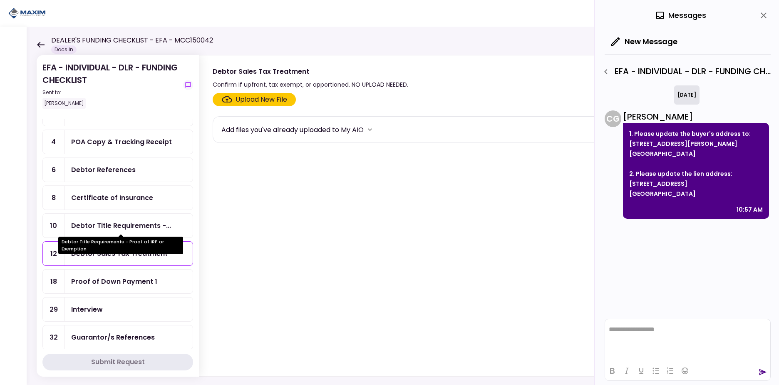
click at [127, 223] on div "Debtor Title Requirements -..." at bounding box center [121, 225] width 100 height 10
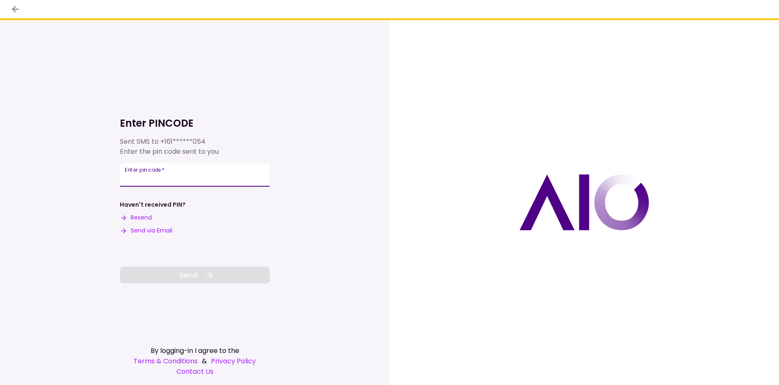
click at [175, 172] on input "Enter pin code   *" at bounding box center [195, 174] width 150 height 23
type input "******"
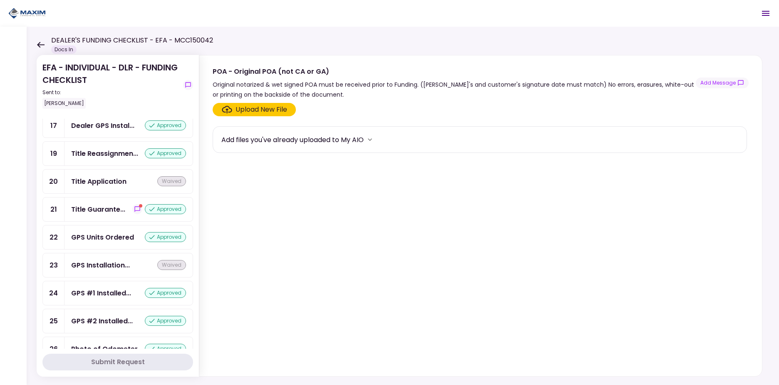
scroll to position [530, 0]
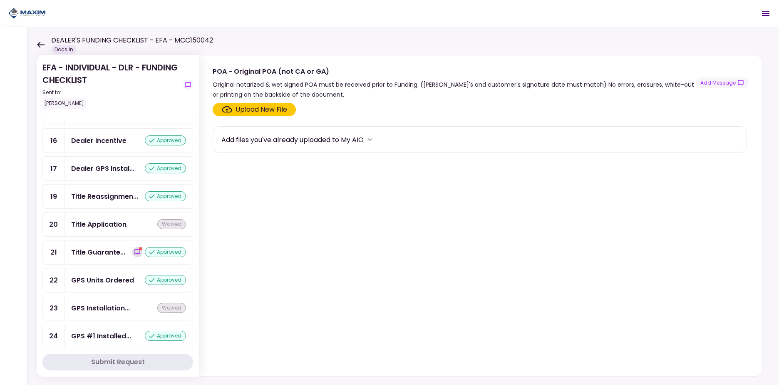
click at [134, 255] on icon "show-messages" at bounding box center [137, 252] width 7 height 7
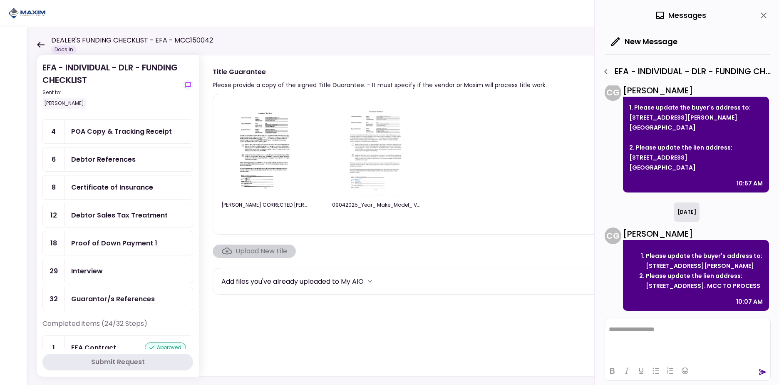
scroll to position [46, 0]
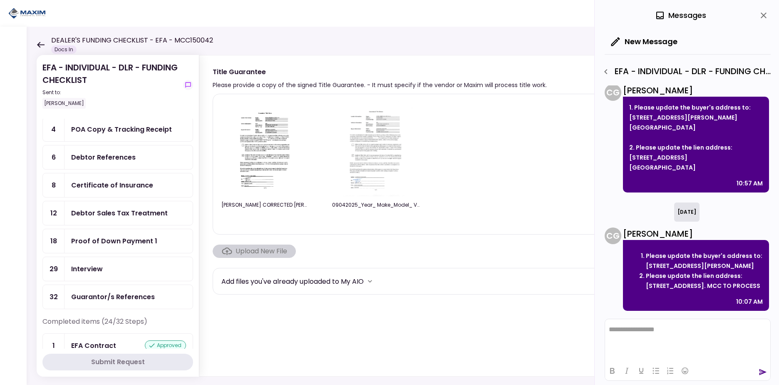
click at [131, 208] on div "Debtor Sales Tax Treatment" at bounding box center [119, 213] width 97 height 10
